Goal: Book appointment/travel/reservation

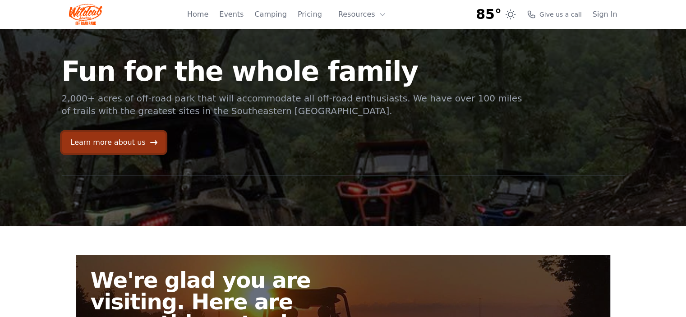
click at [133, 146] on link "Learn more about us" at bounding box center [114, 143] width 104 height 22
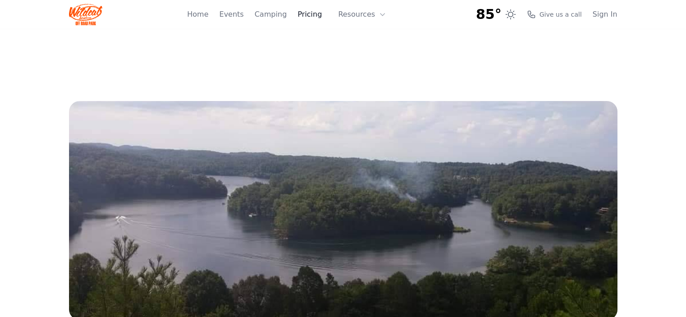
click at [311, 12] on link "Pricing" at bounding box center [310, 14] width 24 height 11
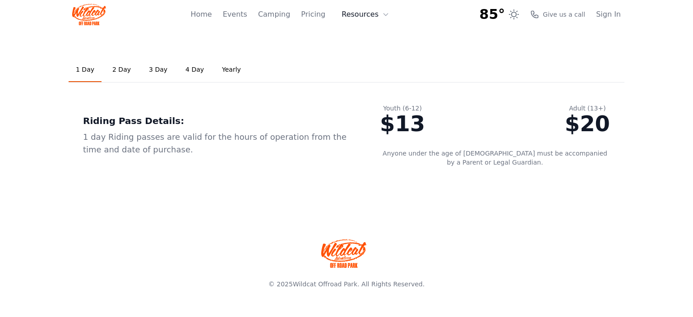
click at [379, 20] on button "Resources" at bounding box center [365, 14] width 59 height 18
click at [280, 16] on link "Camping" at bounding box center [274, 14] width 32 height 11
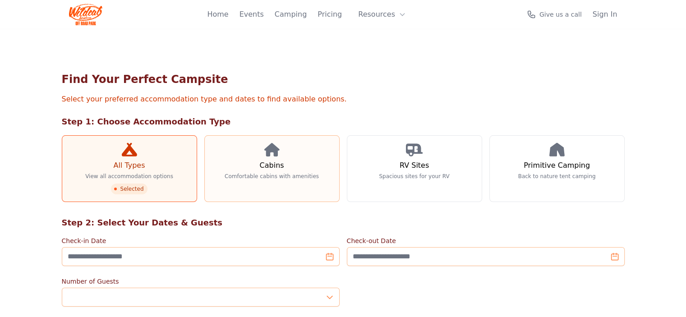
click at [264, 156] on icon at bounding box center [271, 150] width 15 height 14
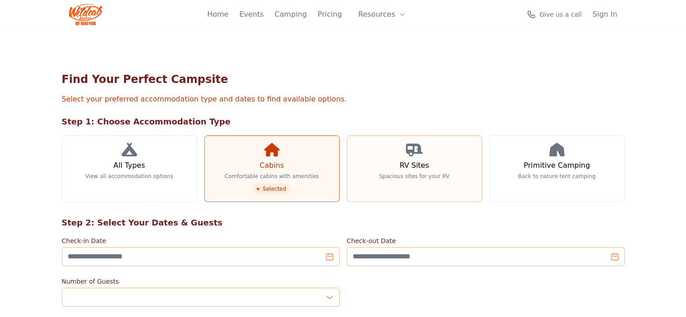
click at [403, 170] on link "RV Sites Spacious sites for your RV" at bounding box center [414, 168] width 135 height 67
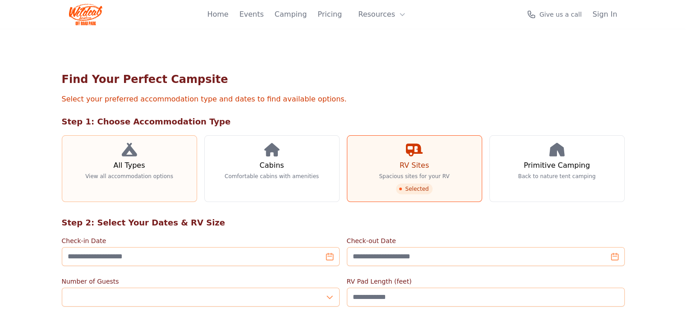
click at [127, 167] on link "All Types View all accommodation options" at bounding box center [129, 168] width 135 height 67
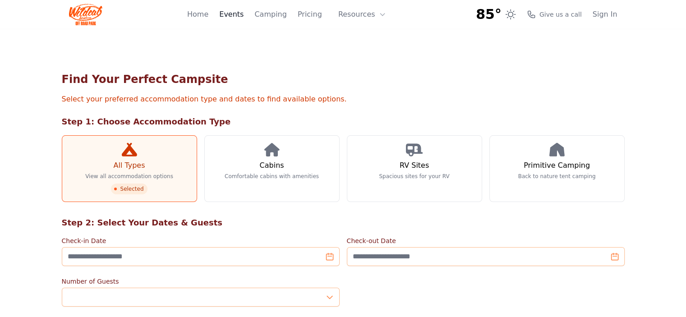
click at [235, 10] on link "Events" at bounding box center [231, 14] width 24 height 11
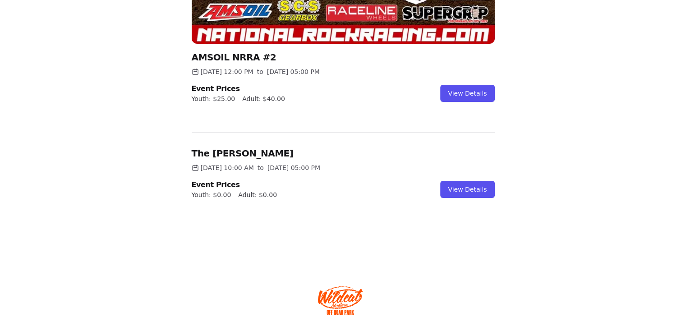
scroll to position [535, 0]
